Goal: Task Accomplishment & Management: Use online tool/utility

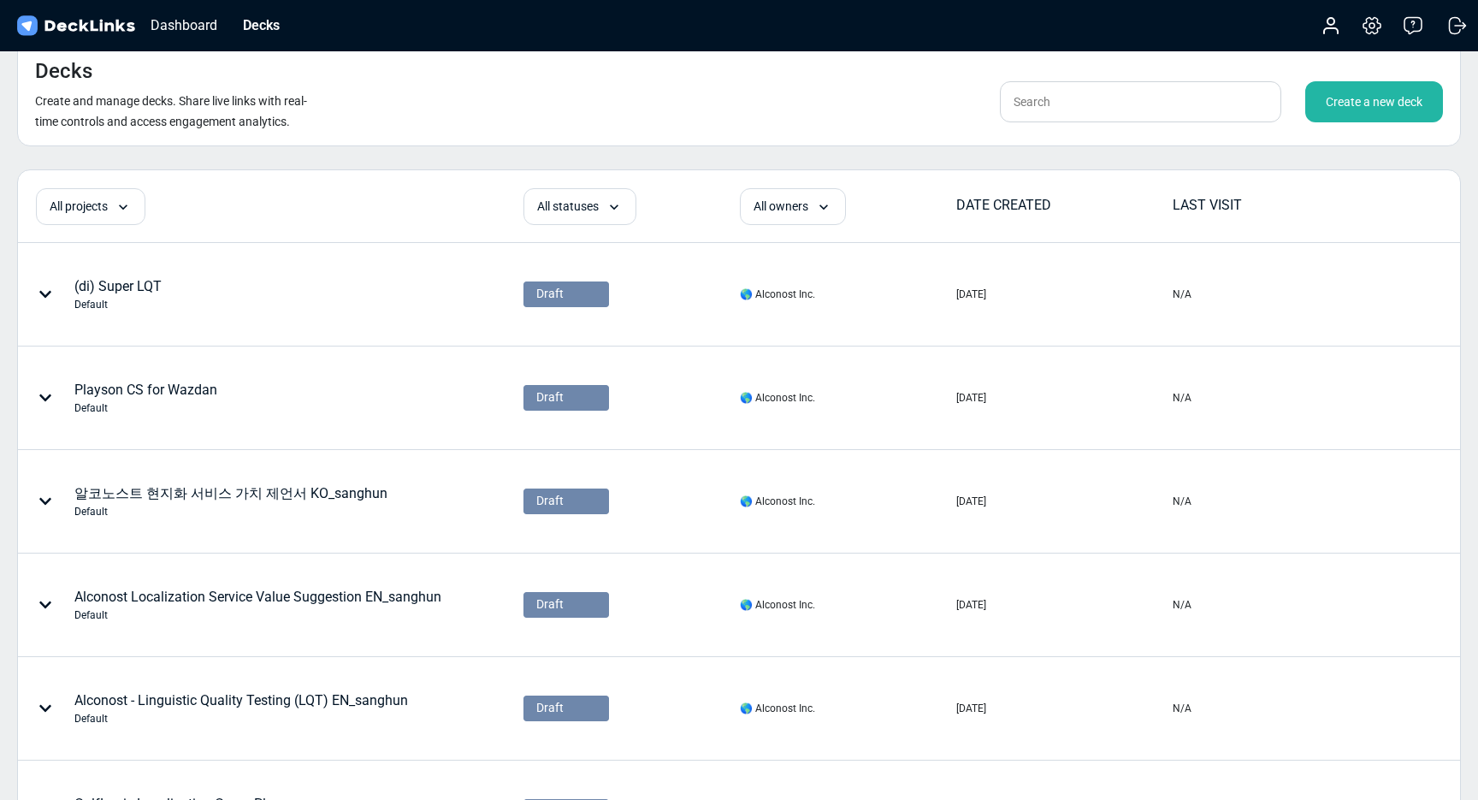
click at [1388, 95] on div "Create a new deck" at bounding box center [1374, 101] width 138 height 41
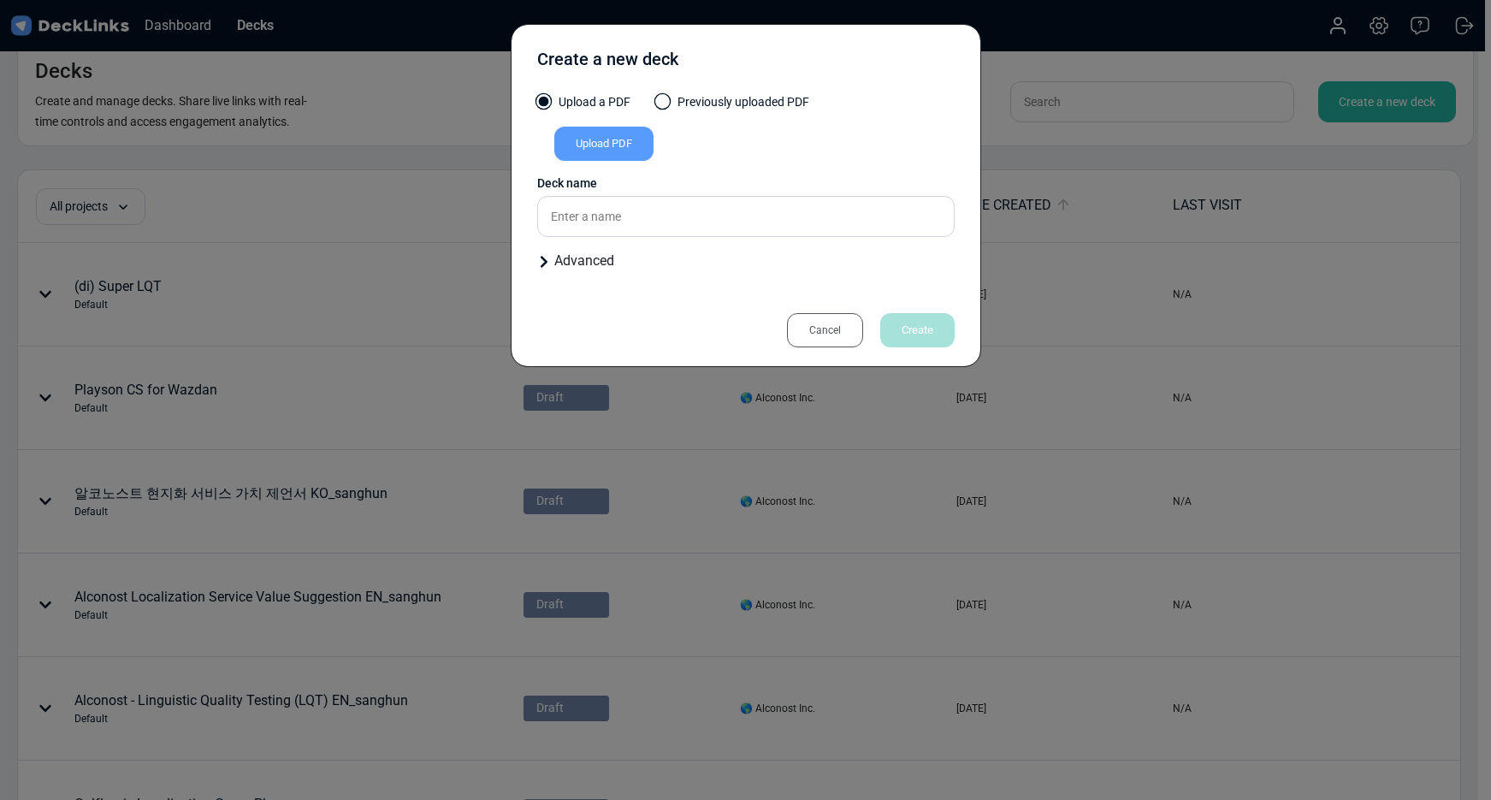
click at [612, 169] on div "Upload a PDF Previously uploaded PDF Upload PDF Uploaded by All users All users…" at bounding box center [745, 189] width 417 height 192
click at [607, 147] on div "Upload PDF" at bounding box center [603, 144] width 99 height 34
click at [0, 0] on input "Upload PDF" at bounding box center [0, 0] width 0 height 0
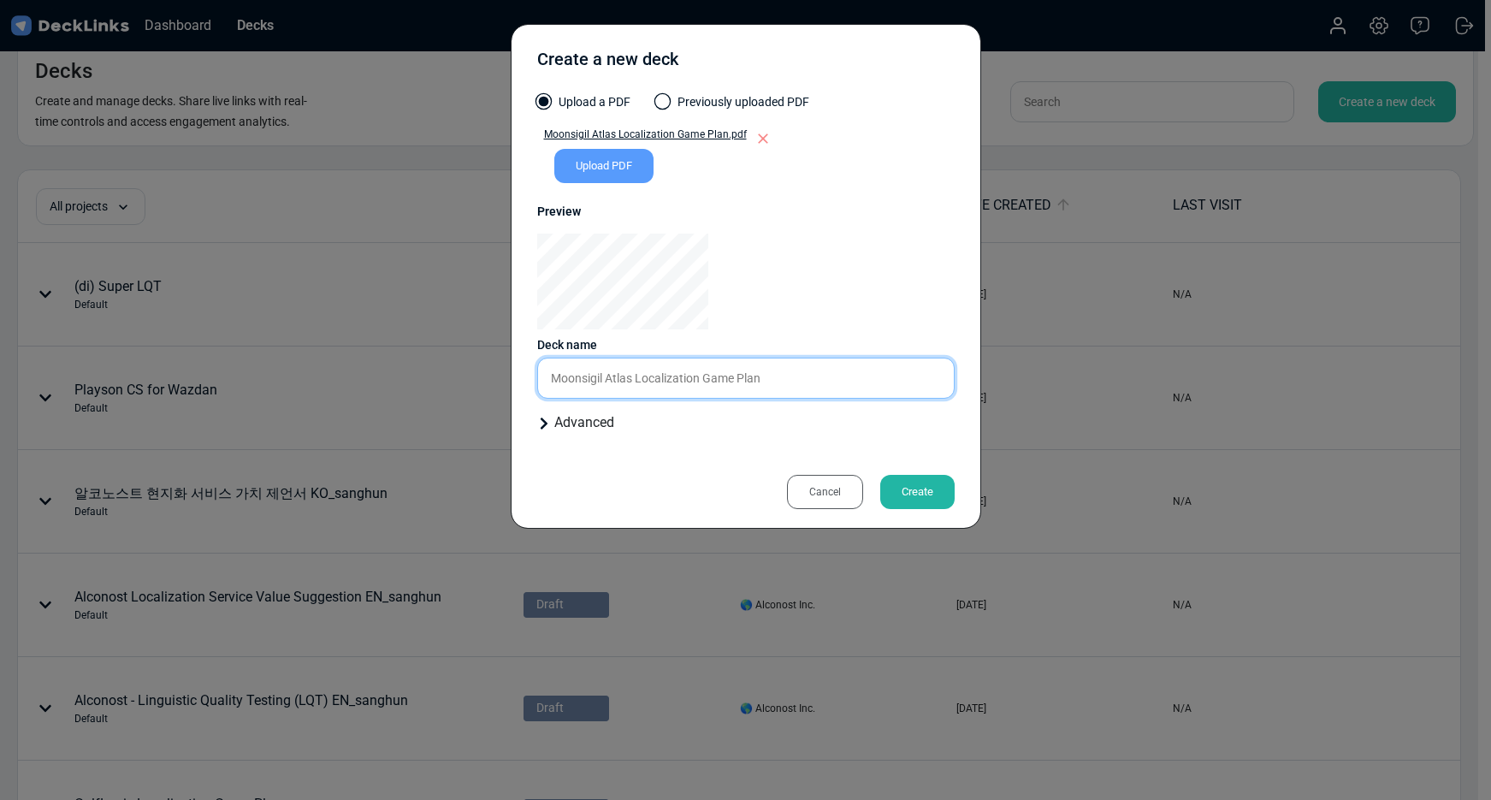
click at [553, 371] on input "Moonsigil Atlas Localization Game Plan" at bounding box center [745, 378] width 417 height 41
type input "(di) Moonsigil Atlas Localization Game Plan"
click at [916, 493] on div "Create" at bounding box center [917, 492] width 74 height 34
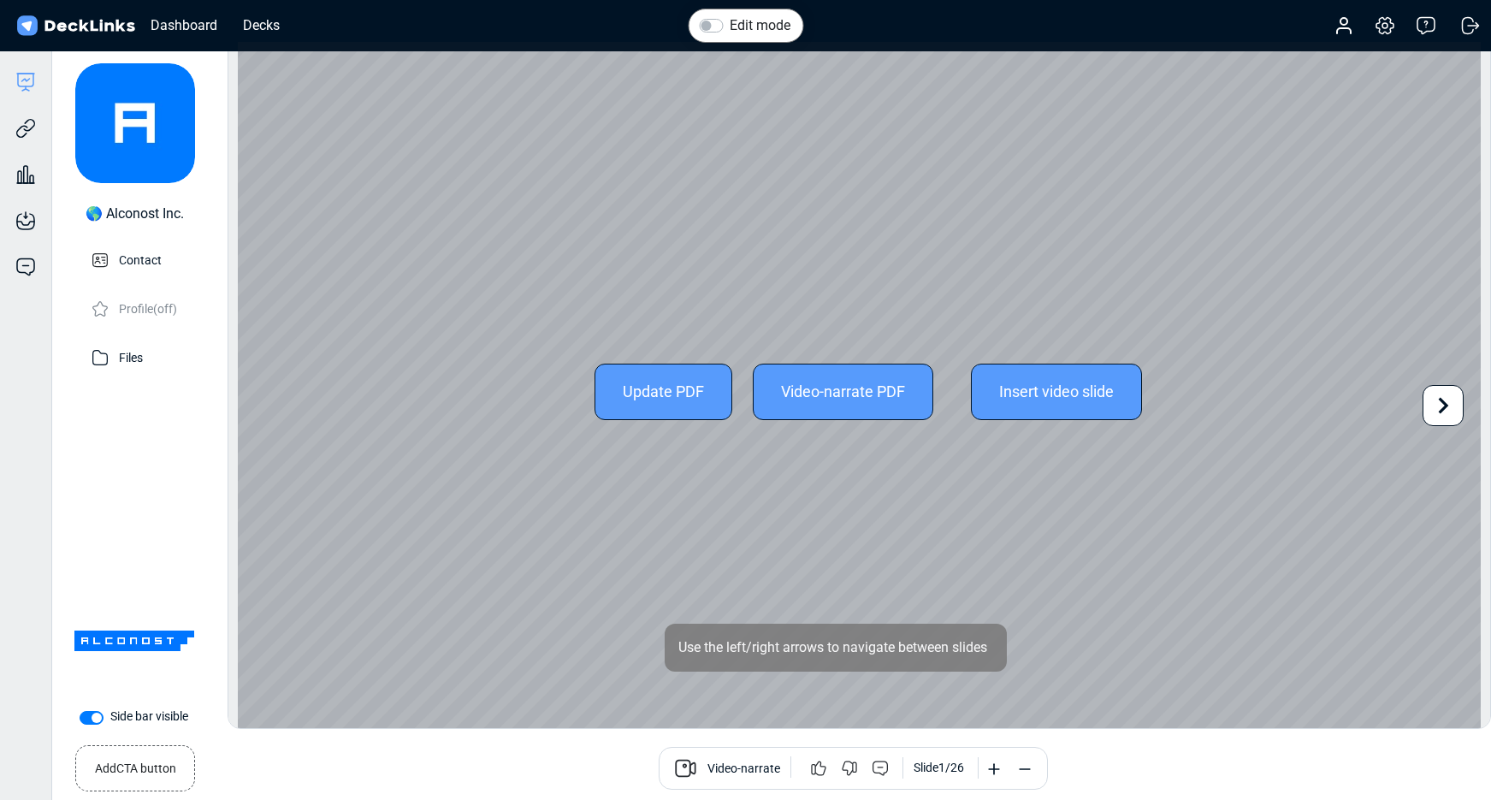
click at [1447, 411] on icon at bounding box center [1443, 405] width 33 height 33
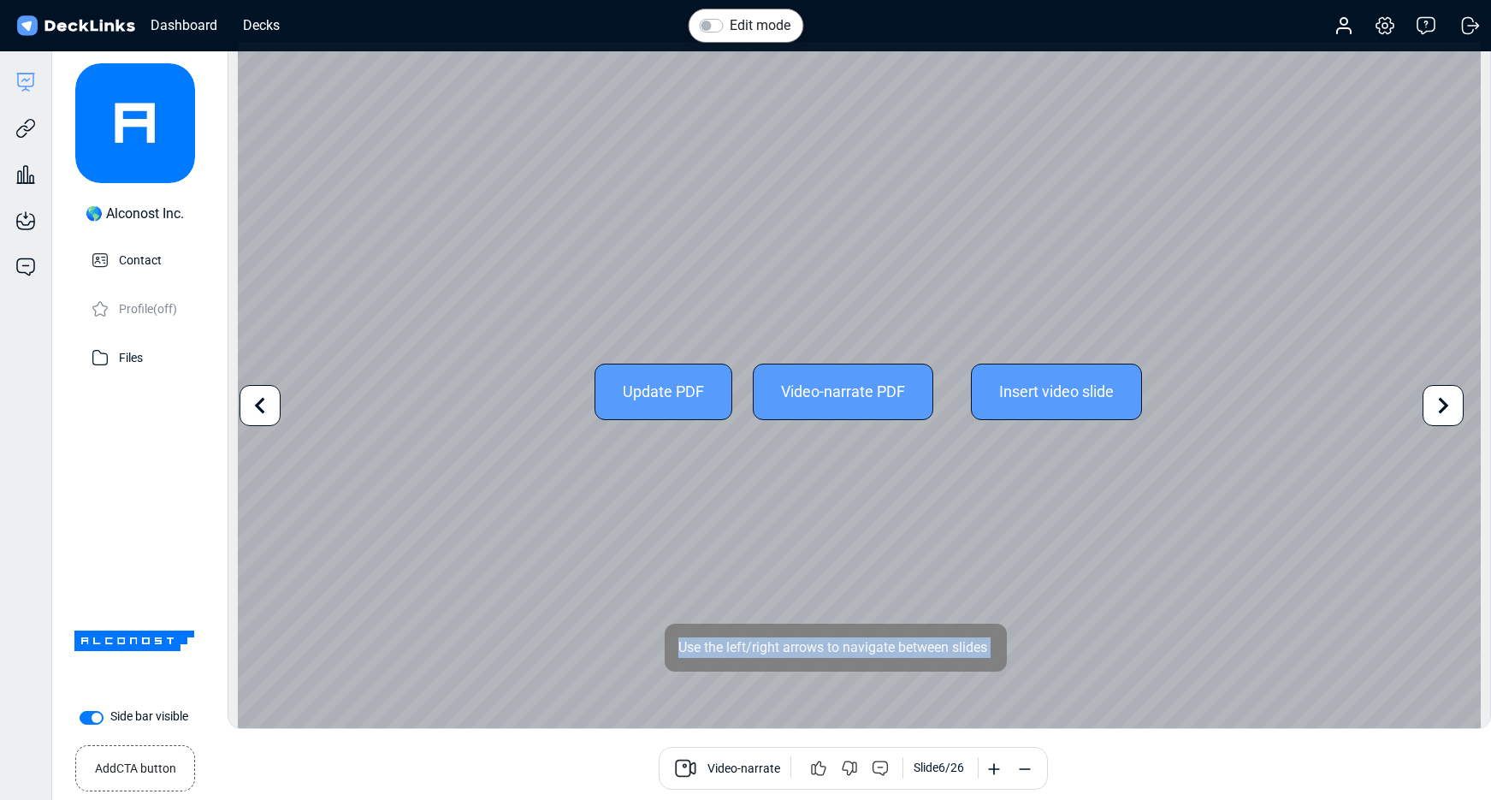
click at [1447, 411] on icon at bounding box center [1443, 405] width 33 height 33
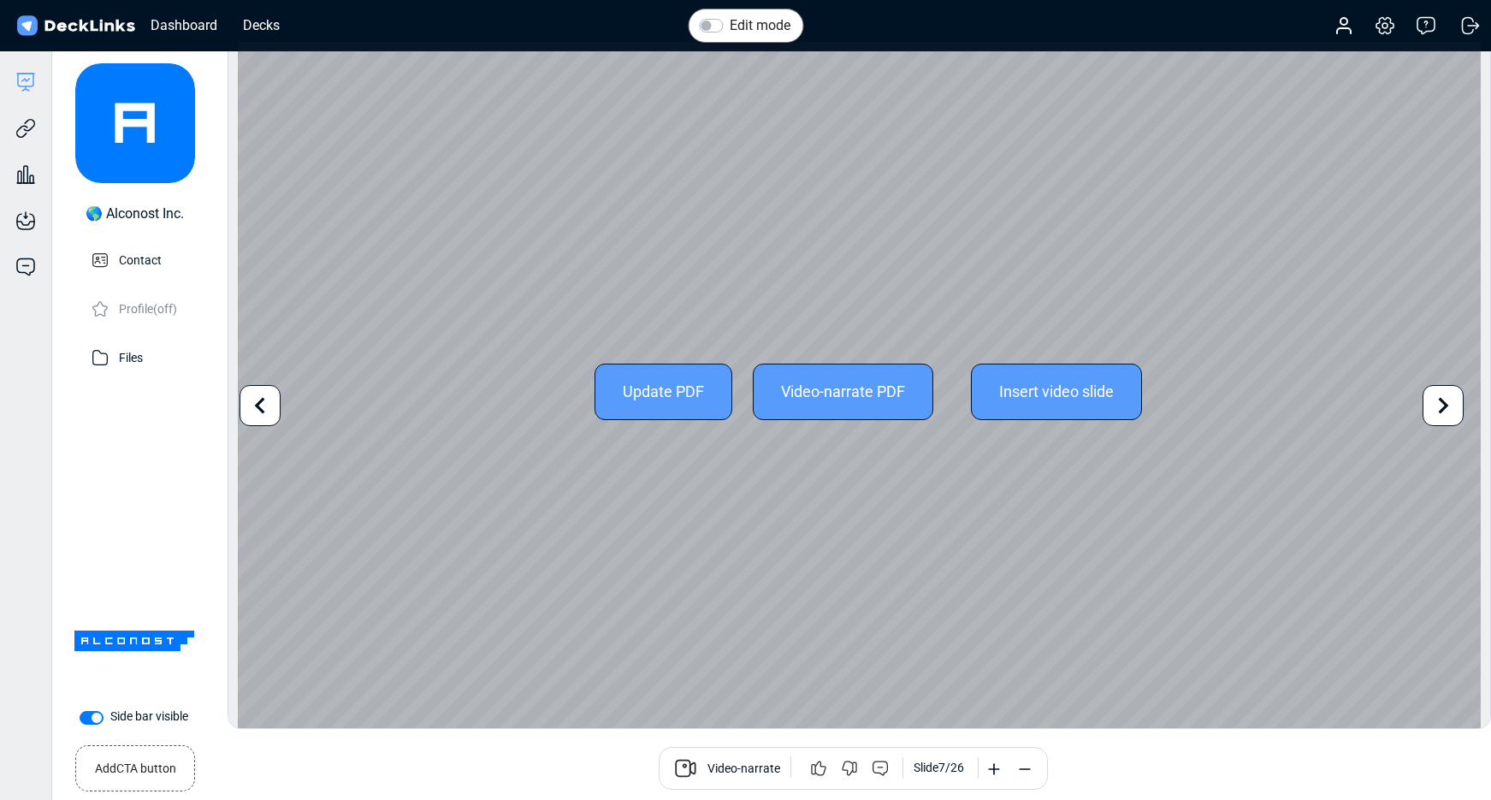
click at [1447, 411] on icon at bounding box center [1443, 405] width 33 height 33
click at [252, 402] on icon at bounding box center [260, 405] width 33 height 33
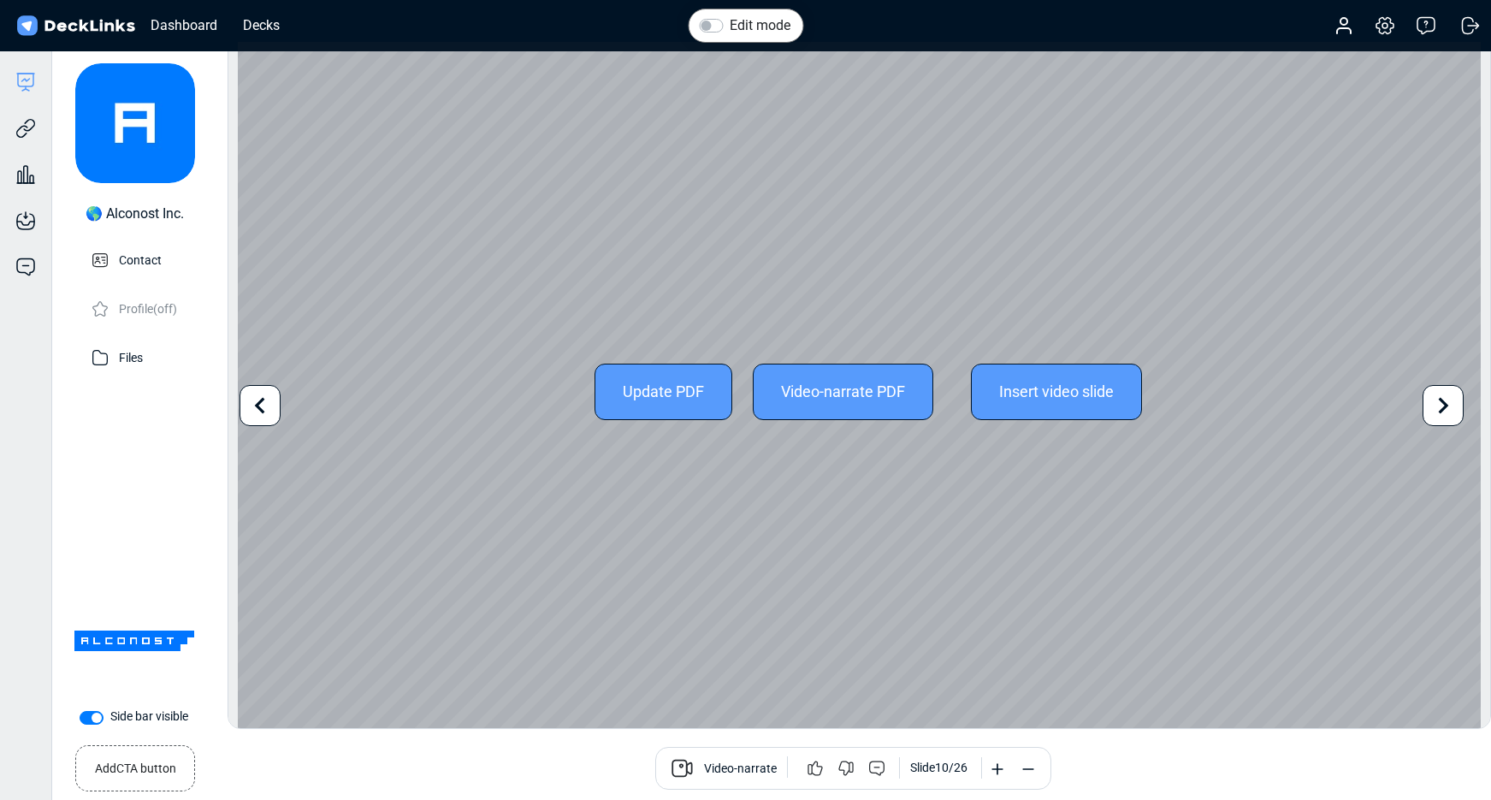
click at [1451, 400] on icon at bounding box center [1443, 405] width 33 height 33
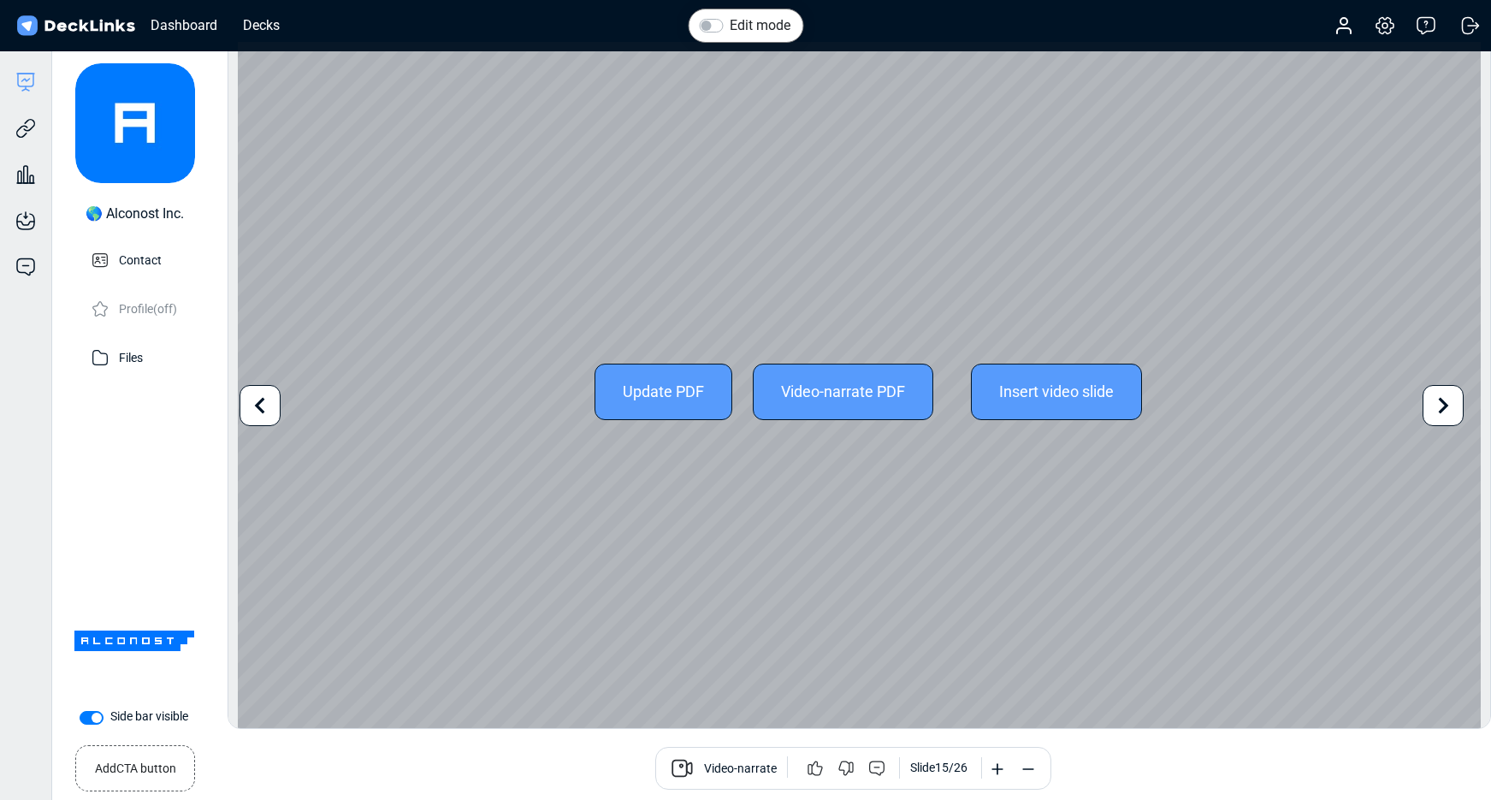
click at [1451, 400] on icon at bounding box center [1443, 405] width 33 height 33
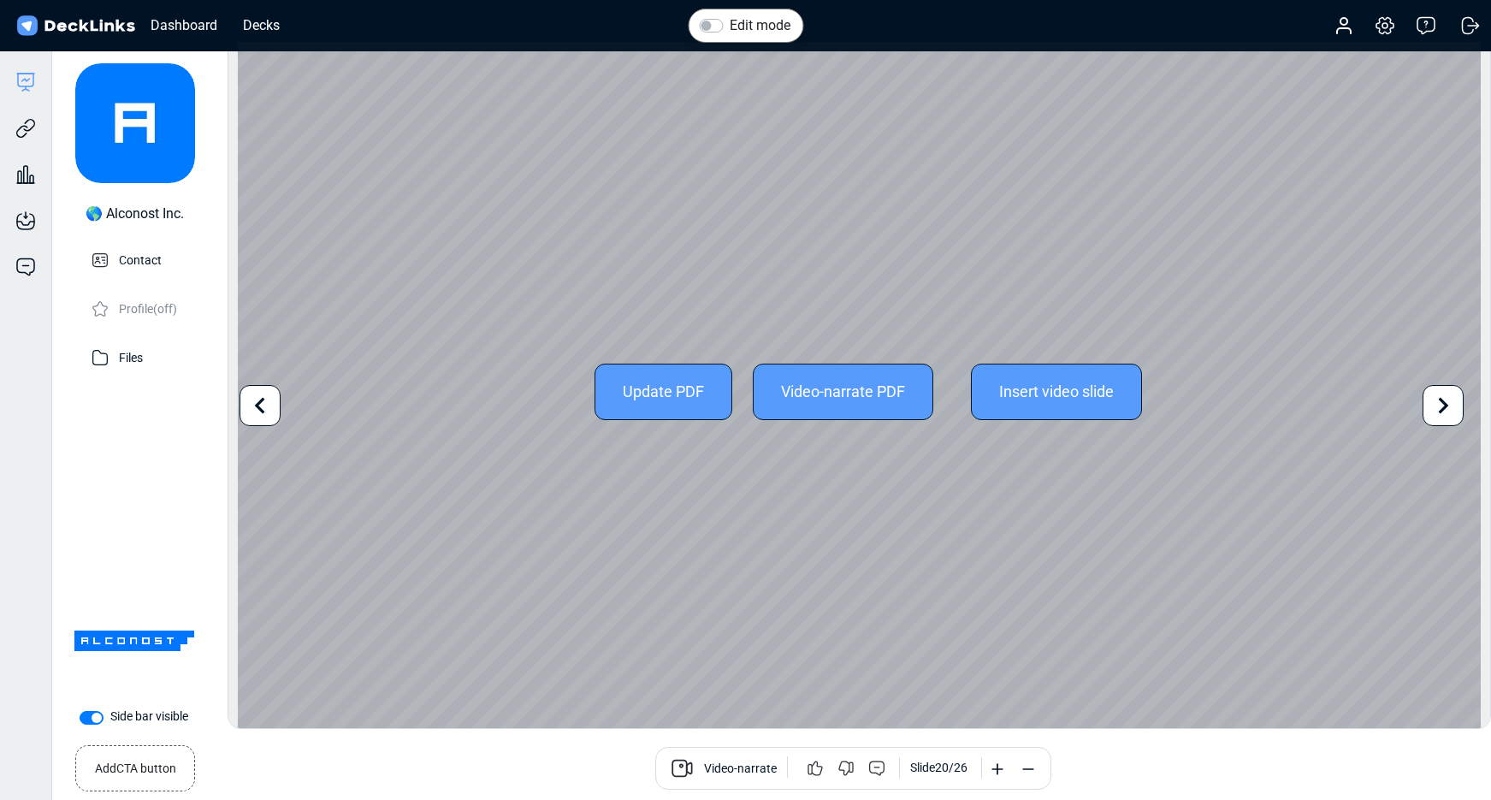
click at [1451, 400] on icon at bounding box center [1443, 405] width 33 height 33
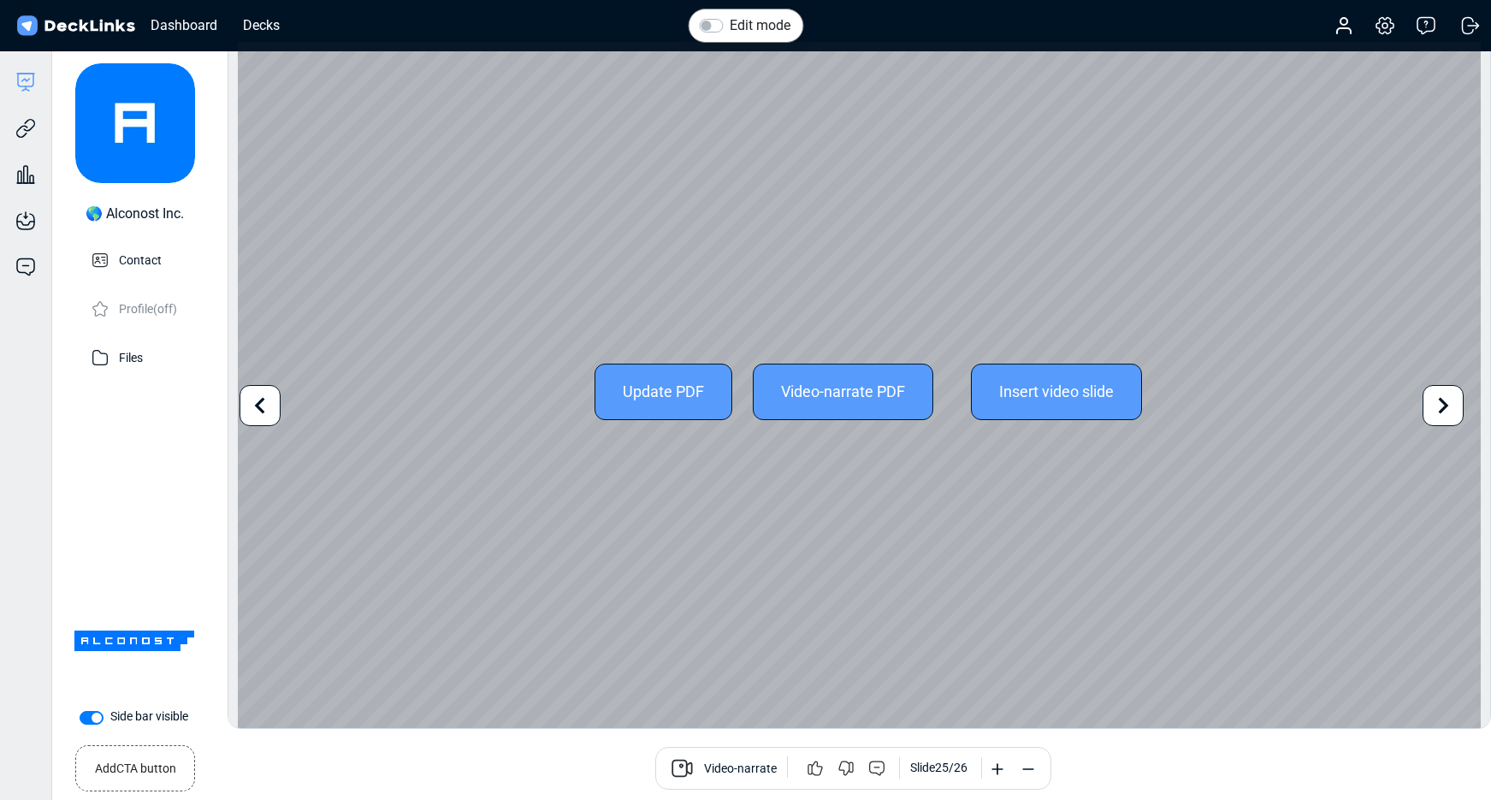
click at [1451, 400] on icon at bounding box center [1443, 405] width 33 height 33
click at [1451, 400] on div "Update PDF Video-narrate PDF Insert video slide" at bounding box center [859, 391] width 1243 height 699
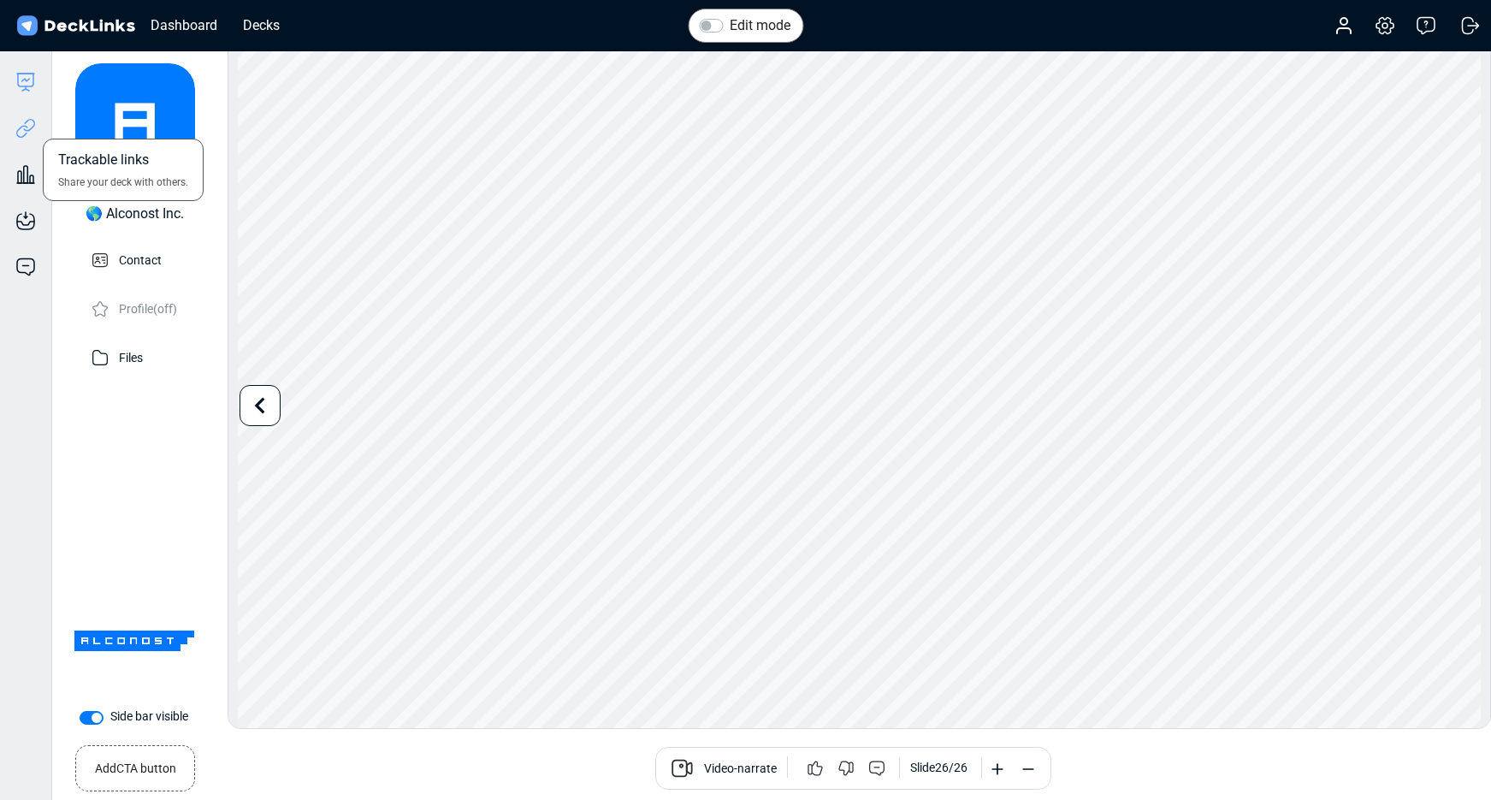
click at [15, 127] on icon at bounding box center [25, 128] width 21 height 21
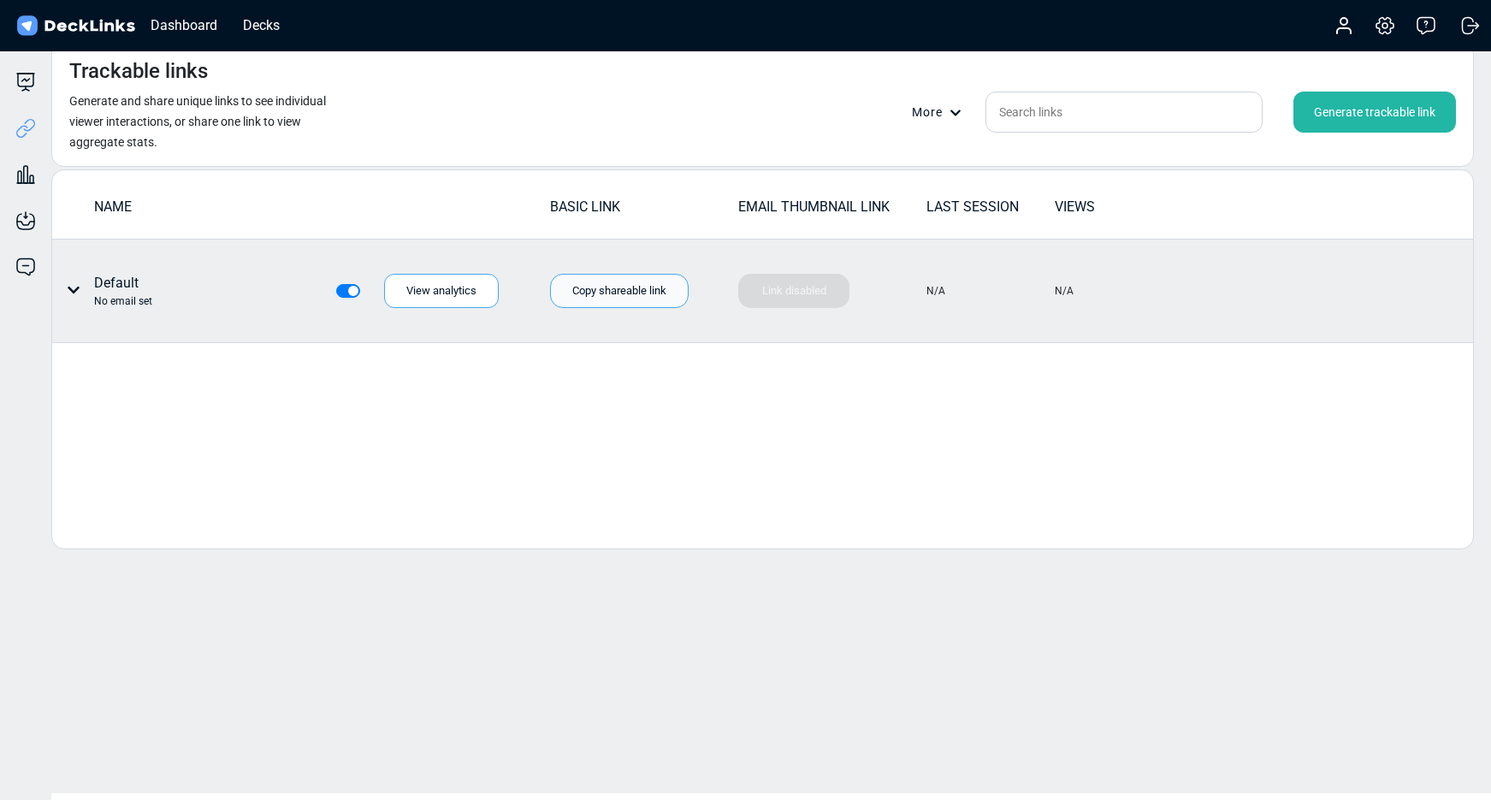
click at [608, 297] on div "Copy shareable link" at bounding box center [619, 291] width 139 height 34
